Goal: Check status

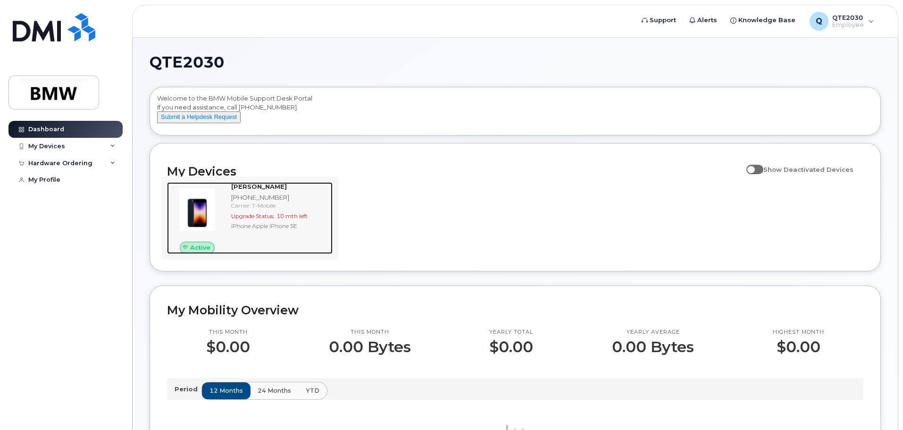
drag, startPoint x: 198, startPoint y: 252, endPoint x: 209, endPoint y: 236, distance: 19.4
click at [198, 252] on span "Active" at bounding box center [200, 247] width 20 height 9
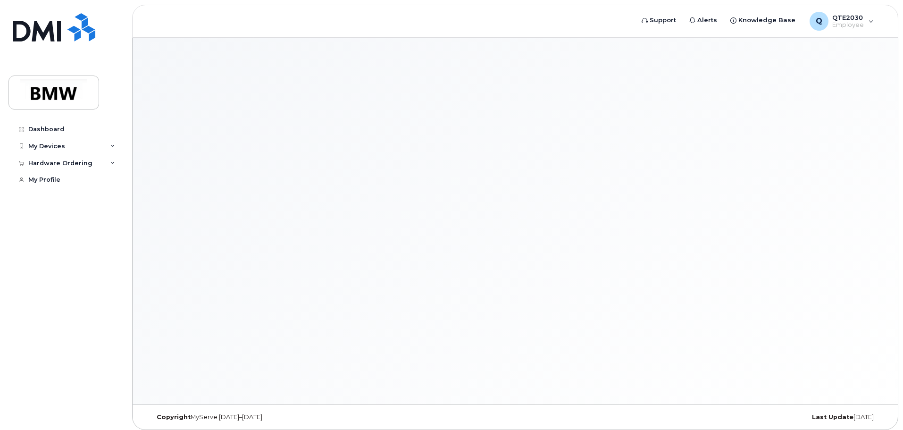
click at [286, 219] on div at bounding box center [515, 221] width 765 height 367
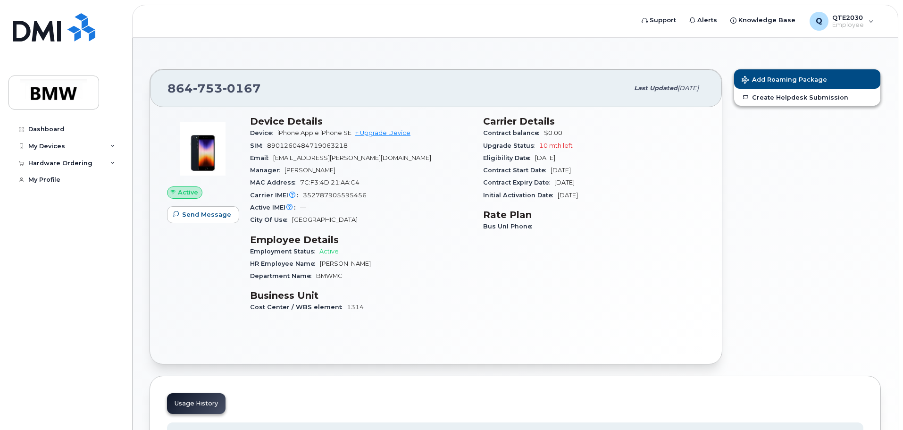
click at [679, 127] on div "Contract balance $0.00" at bounding box center [594, 133] width 222 height 12
